Goal: Transaction & Acquisition: Purchase product/service

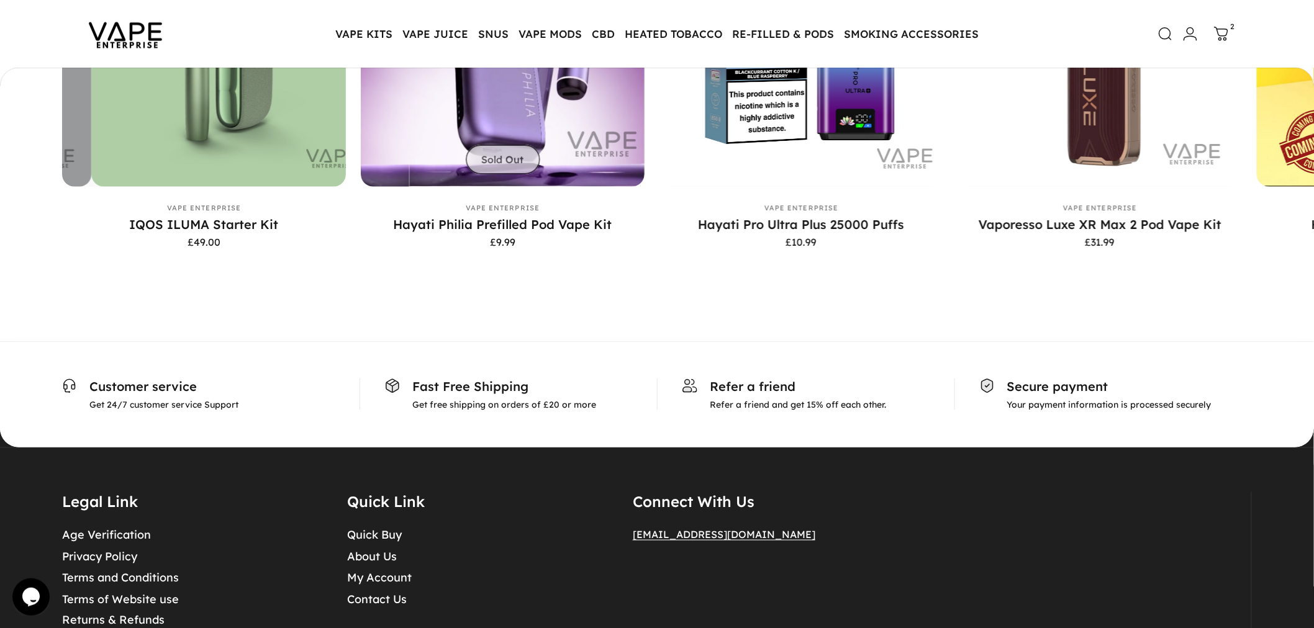
scroll to position [2343, 0]
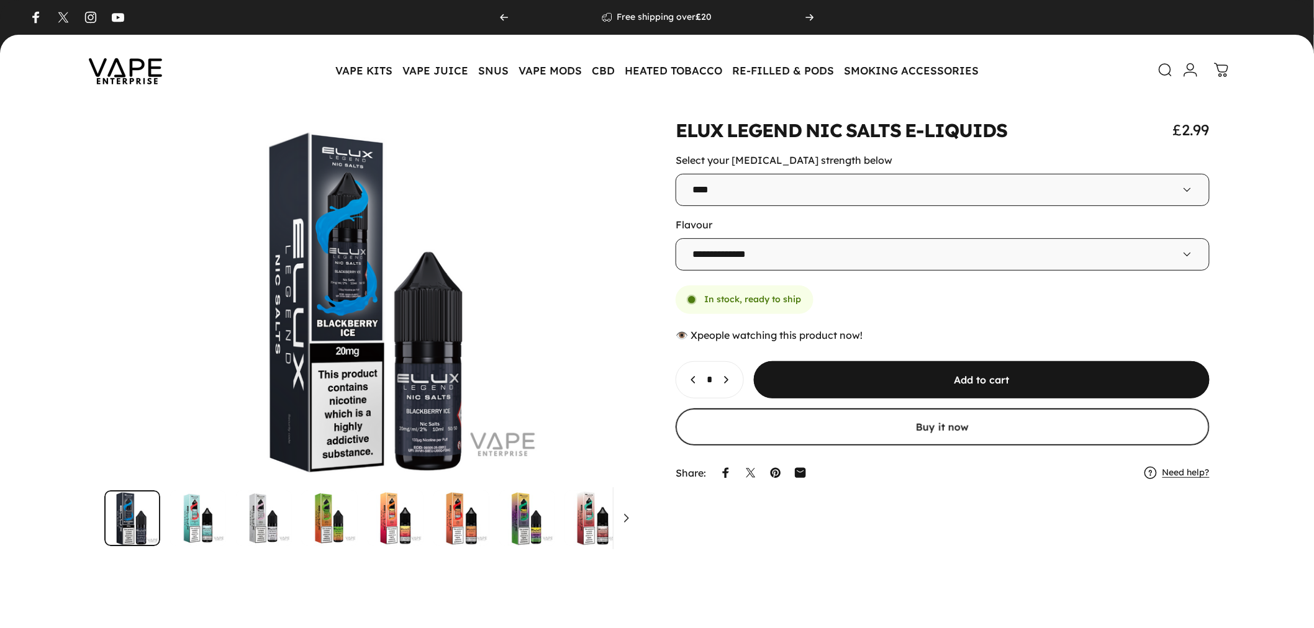
click at [129, 83] on img at bounding box center [126, 70] width 112 height 58
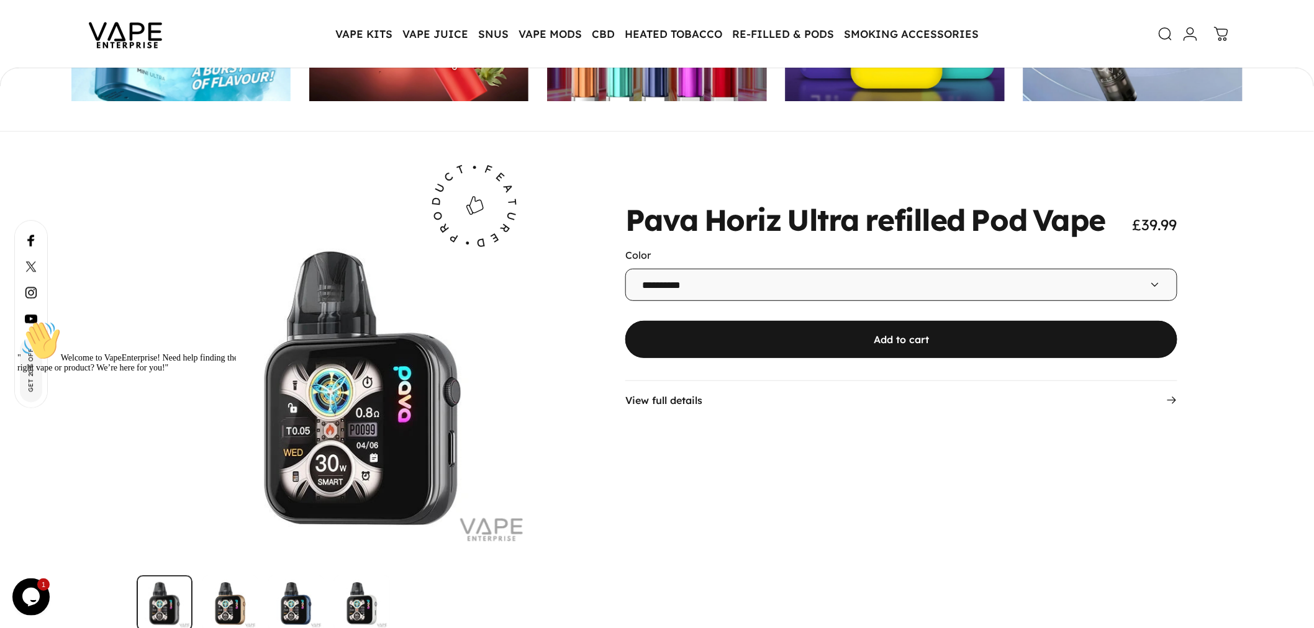
scroll to position [4068, 0]
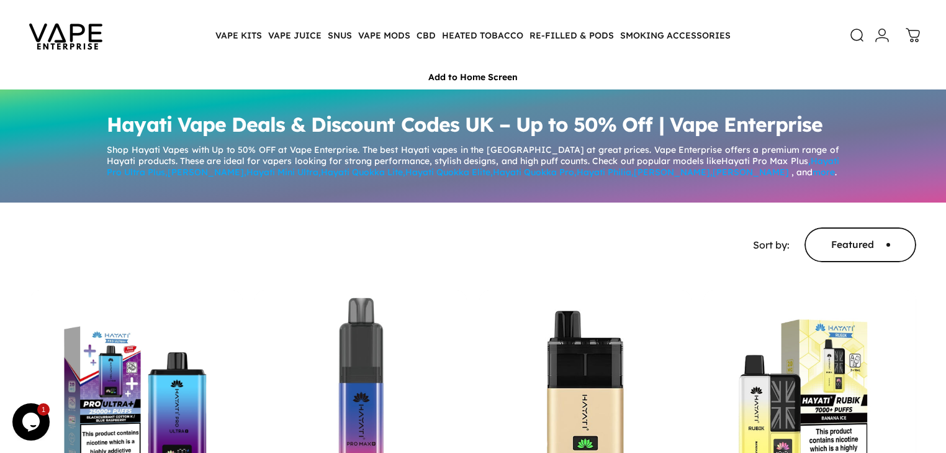
scroll to position [99, 0]
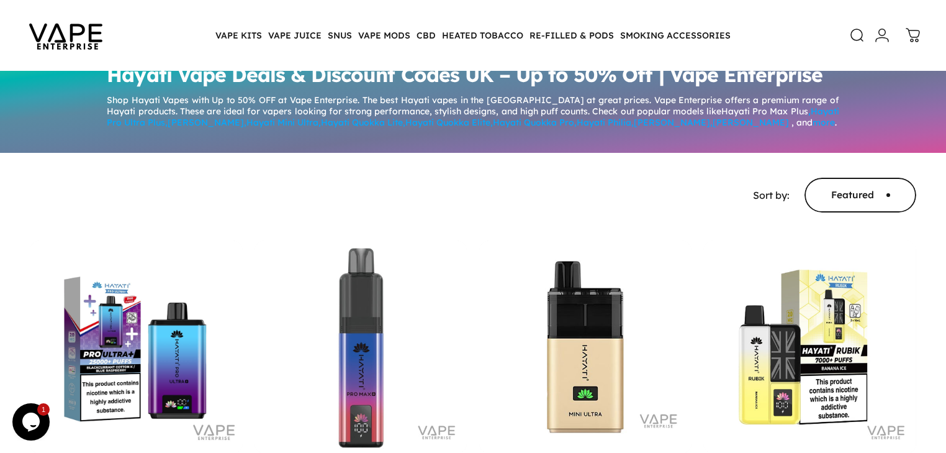
click at [168, 126] on link "[PERSON_NAME]" at bounding box center [206, 122] width 76 height 11
